Goal: Task Accomplishment & Management: Manage account settings

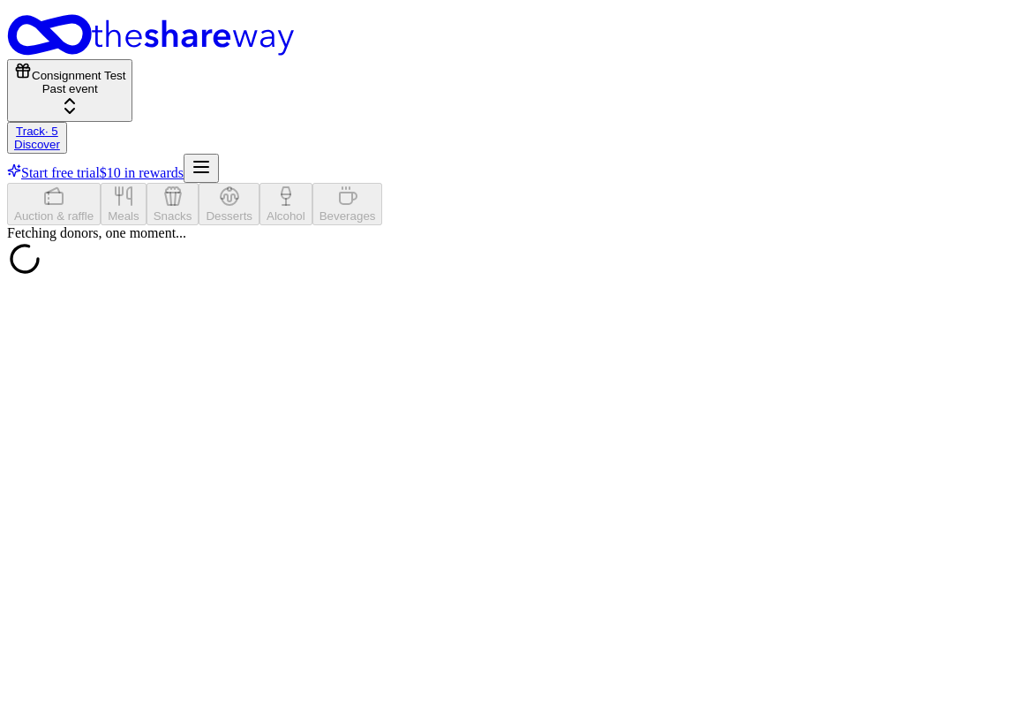
click at [58, 124] on link "Track · 5" at bounding box center [37, 130] width 42 height 13
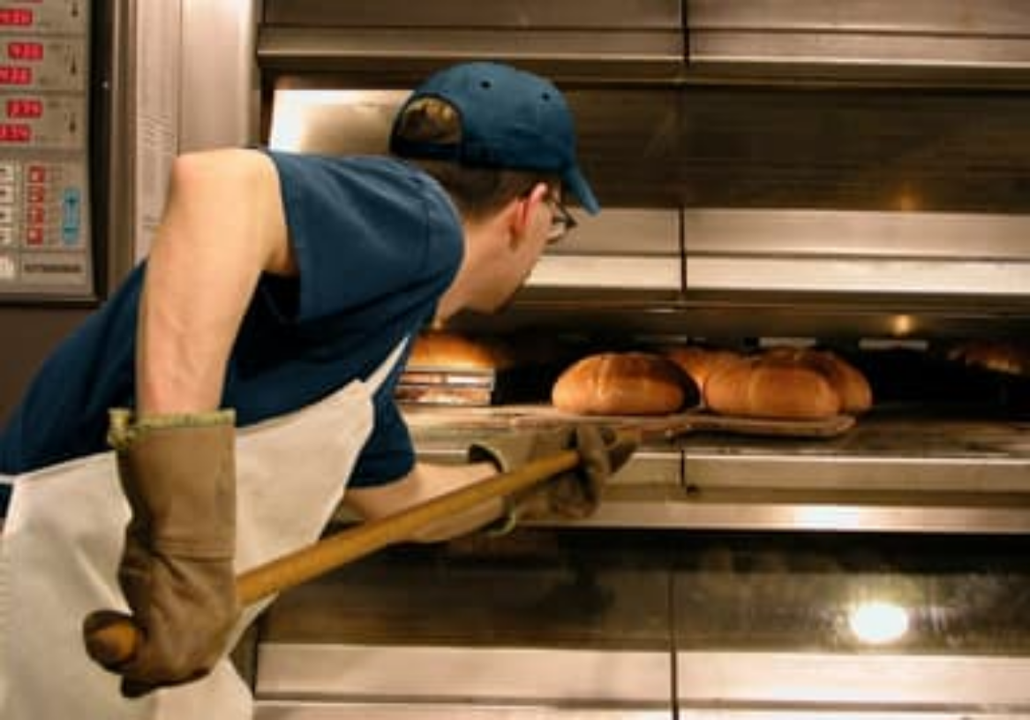
scroll to position [1, 0]
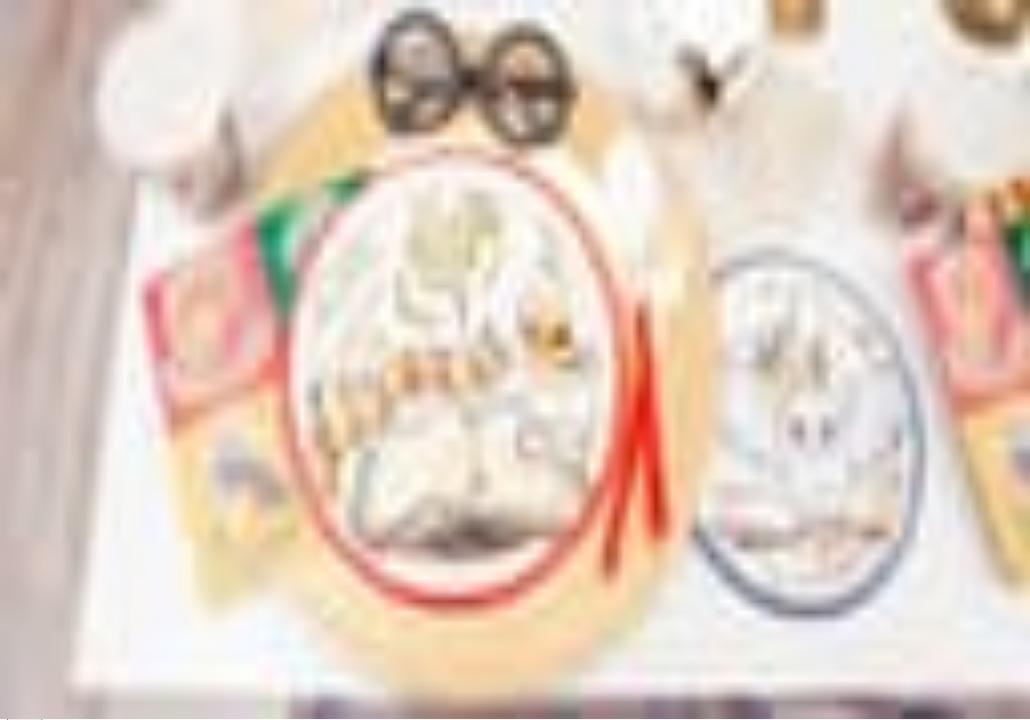
click at [64, 314] on div "2" at bounding box center [38, 331] width 49 height 34
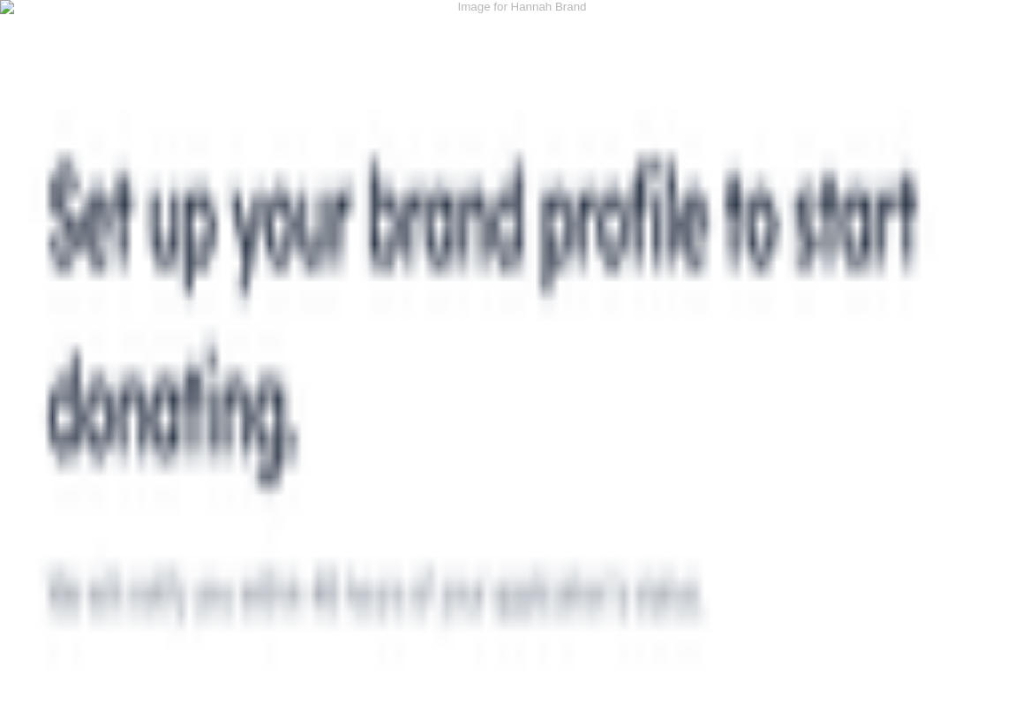
click at [268, 305] on div "View winners" at bounding box center [223, 292] width 131 height 25
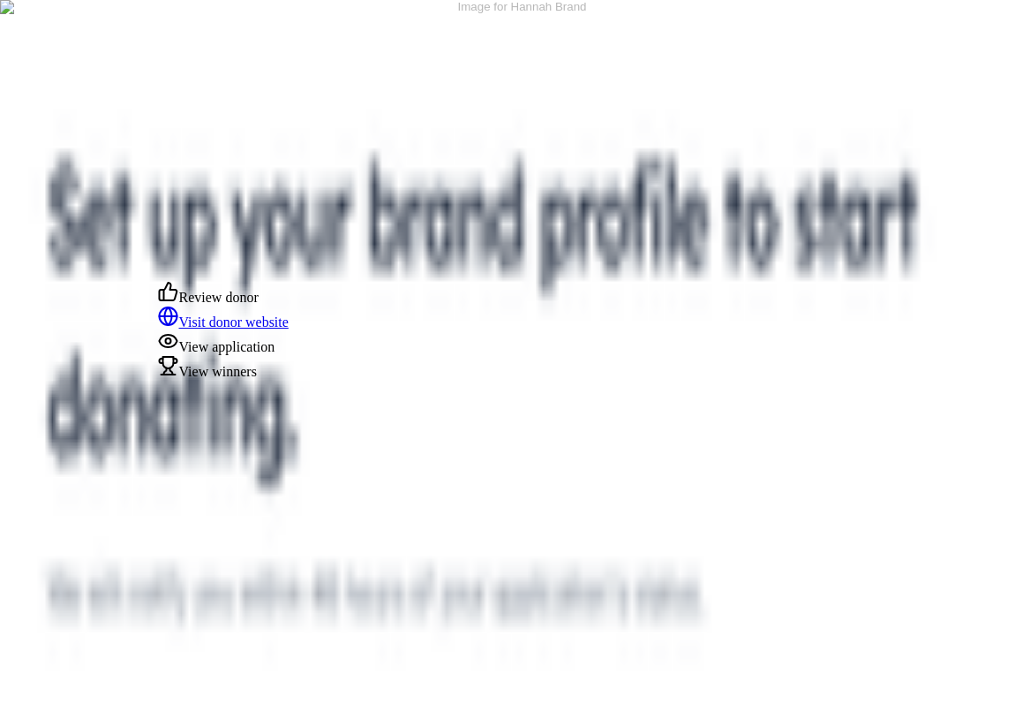
click at [258, 380] on div "View winners" at bounding box center [223, 367] width 131 height 25
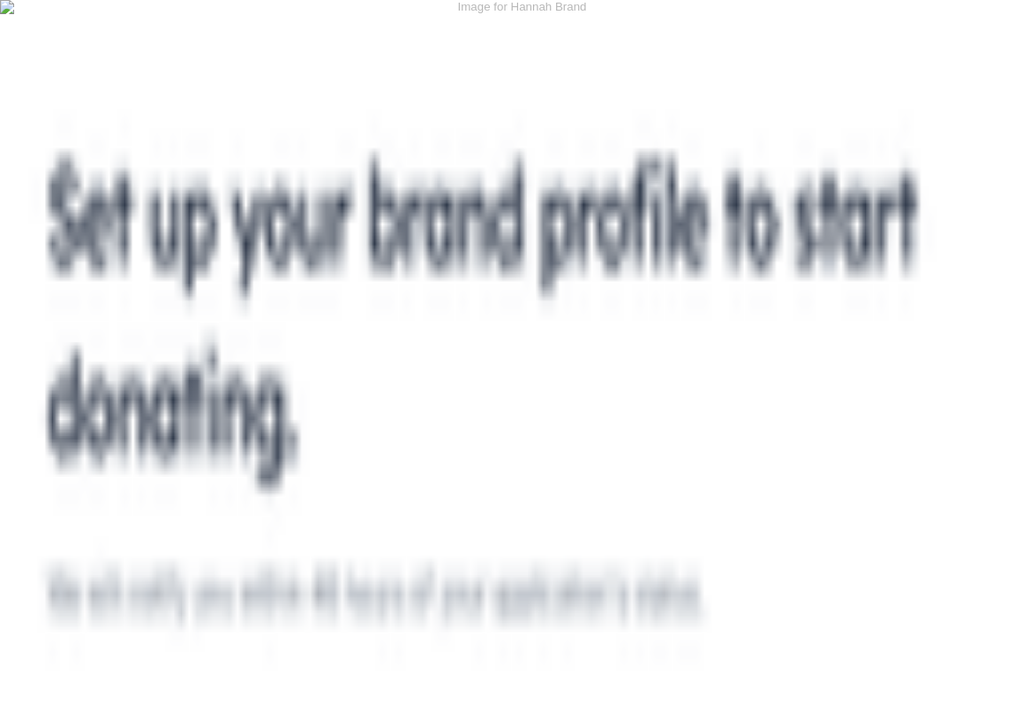
click at [269, 380] on div "View winners" at bounding box center [223, 367] width 131 height 25
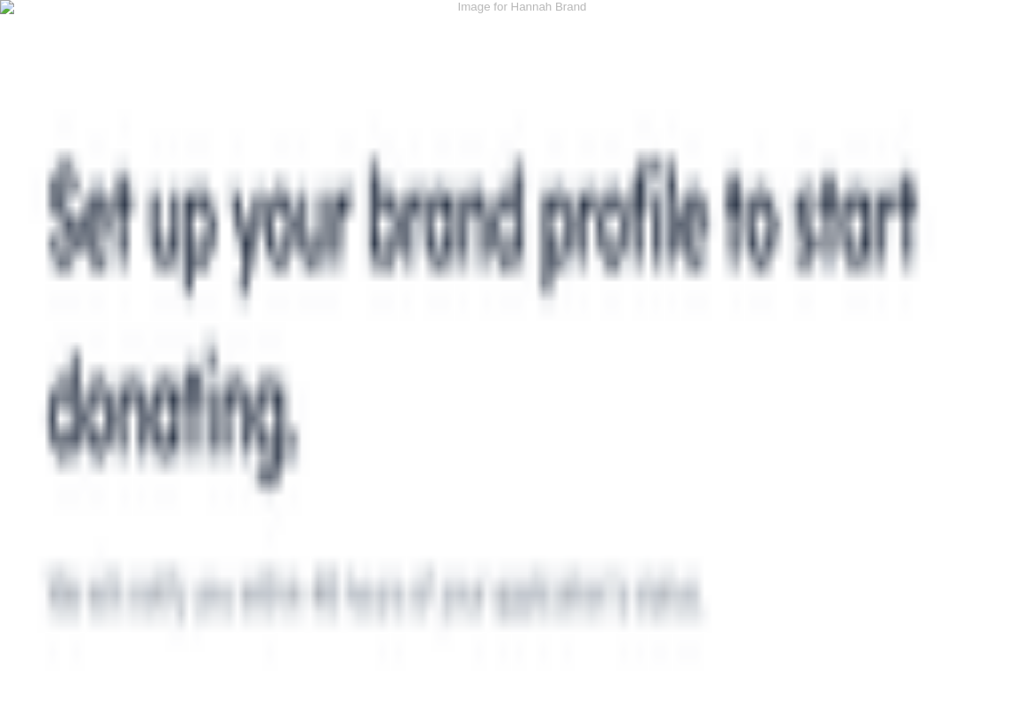
click at [260, 305] on div "View winners" at bounding box center [223, 292] width 131 height 25
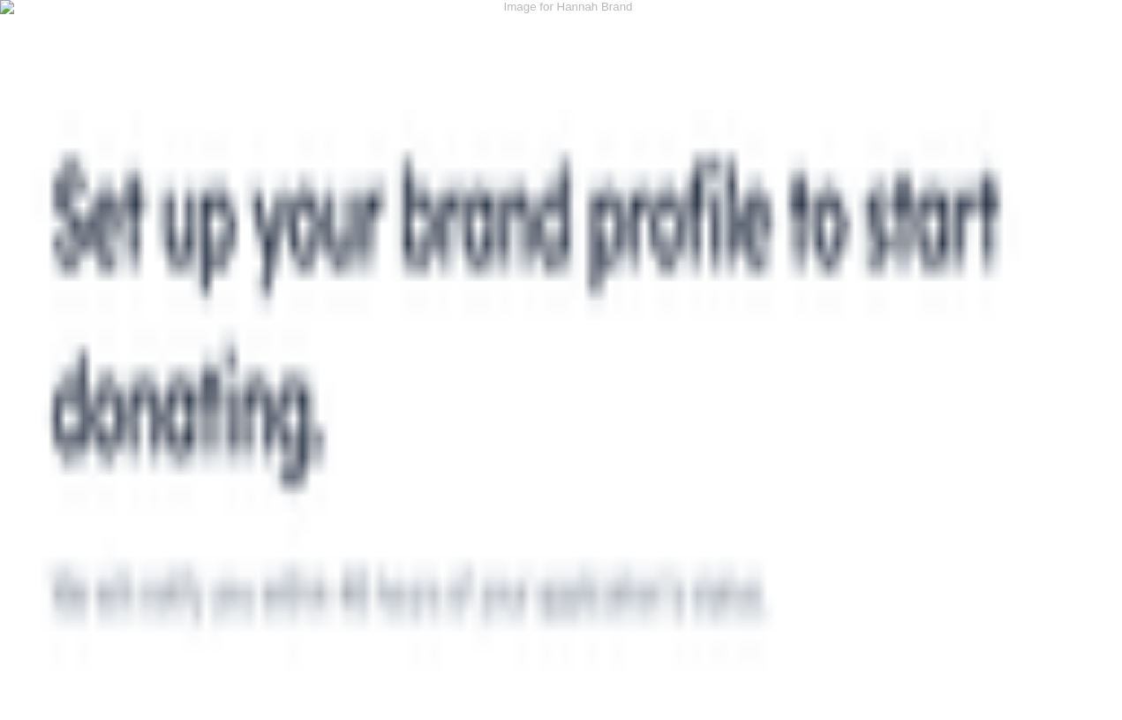
click at [132, 59] on button "Consignment Test Past event" at bounding box center [69, 90] width 125 height 63
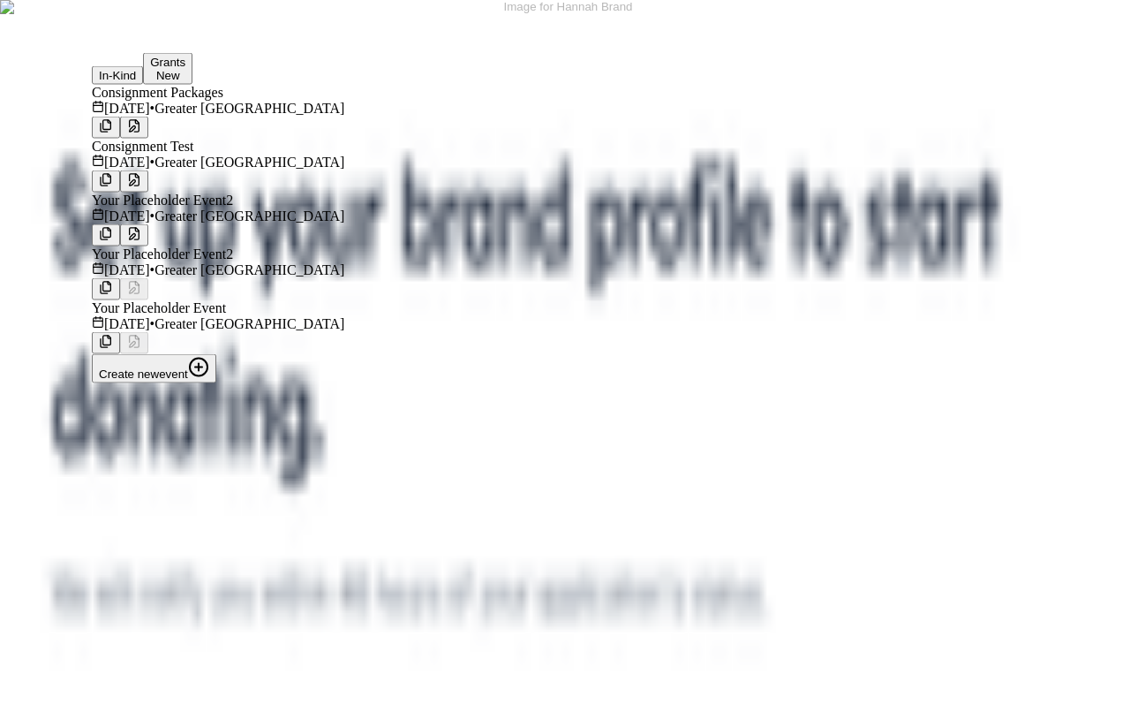
click at [277, 117] on div "Consignment Packages [DATE] • Greater [GEOGRAPHIC_DATA]" at bounding box center [218, 101] width 253 height 32
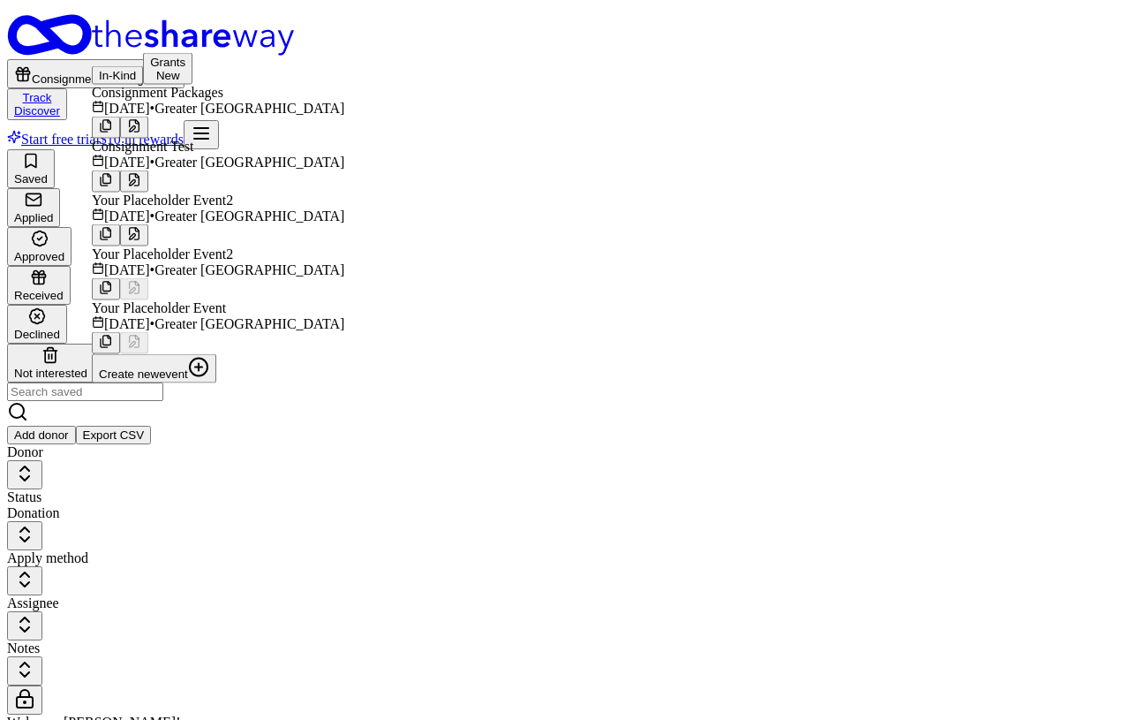
click at [552, 59] on div "Consignment Packages Track Discover Start free trial $10 in rewards" at bounding box center [561, 81] width 1108 height 135
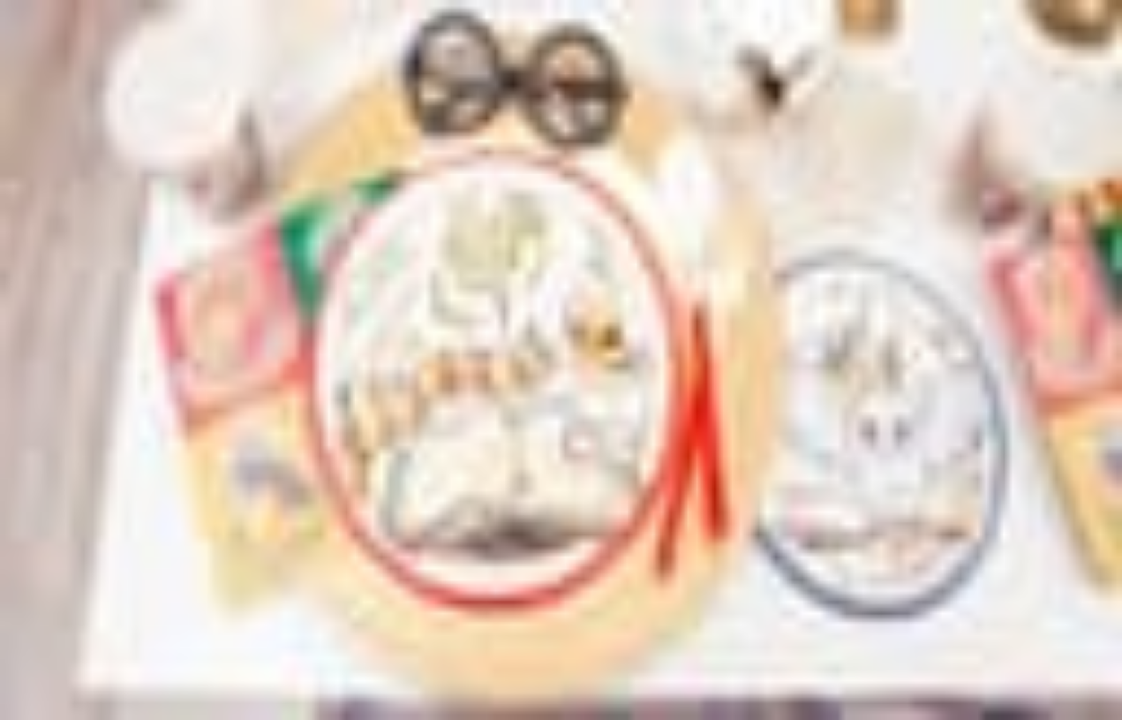
click at [1030, 28] on div "Consignment Packages Track · 5 Discover Start free trial $10 in rewards" at bounding box center [561, 81] width 1108 height 135
click at [212, 123] on icon "button" at bounding box center [201, 133] width 21 height 21
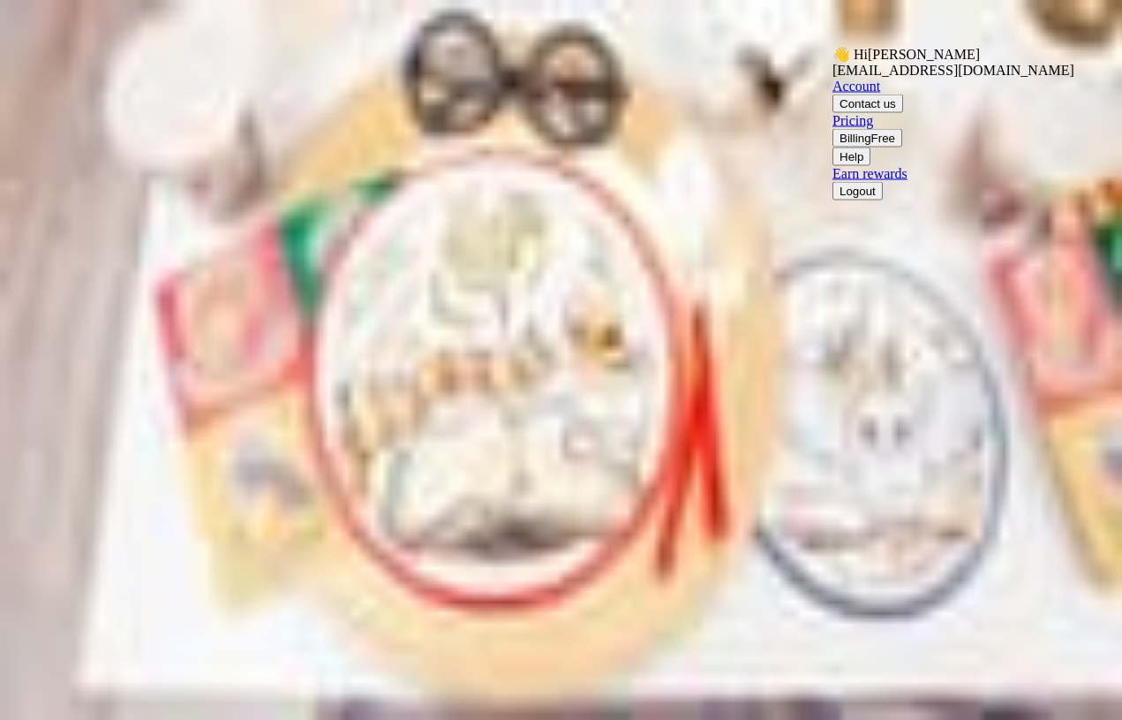
click at [864, 200] on button "Logout" at bounding box center [858, 191] width 50 height 19
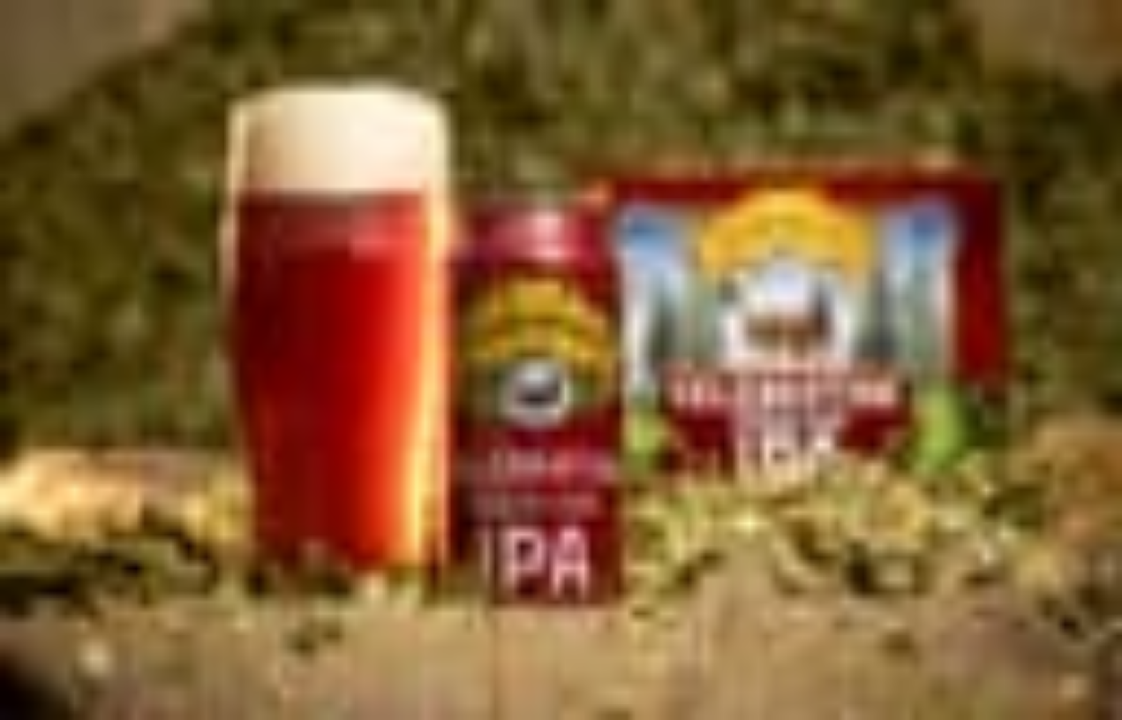
click at [108, 123] on icon "button" at bounding box center [97, 133] width 21 height 21
click at [871, 179] on button "Log in" at bounding box center [856, 179] width 46 height 19
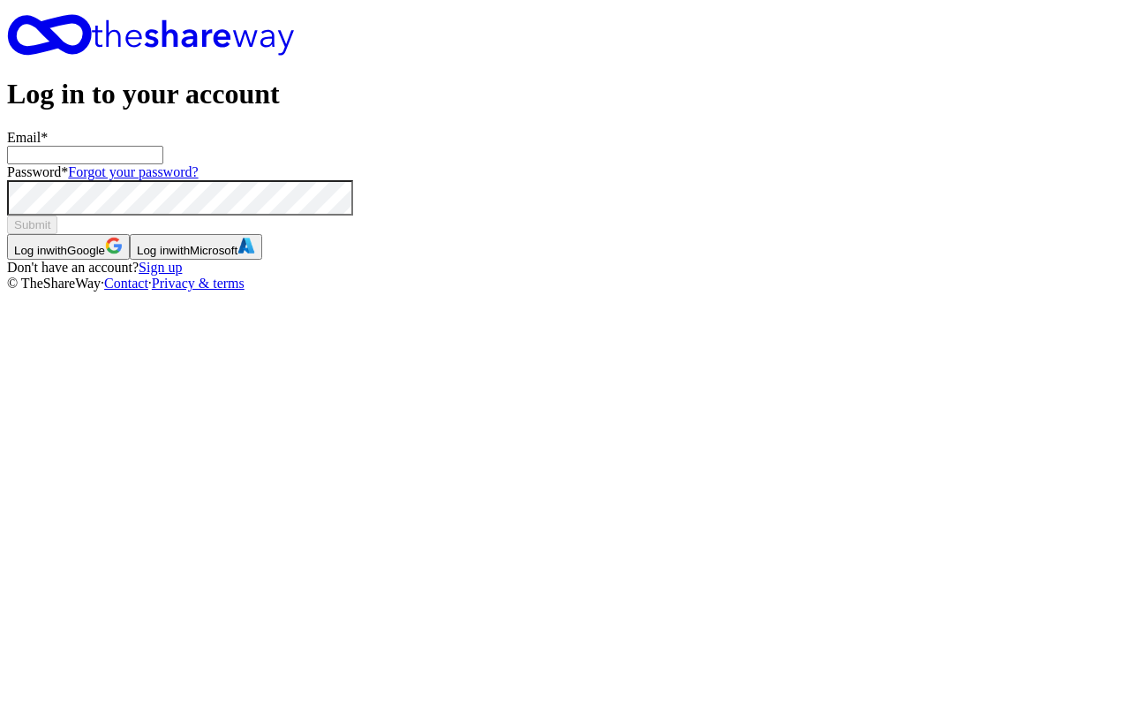
click at [163, 164] on input "Email *" at bounding box center [85, 155] width 156 height 19
type input "[EMAIL_ADDRESS][DOMAIN_NAME]"
click at [50, 231] on span "Submit" at bounding box center [32, 224] width 36 height 13
